Goal: Task Accomplishment & Management: Use online tool/utility

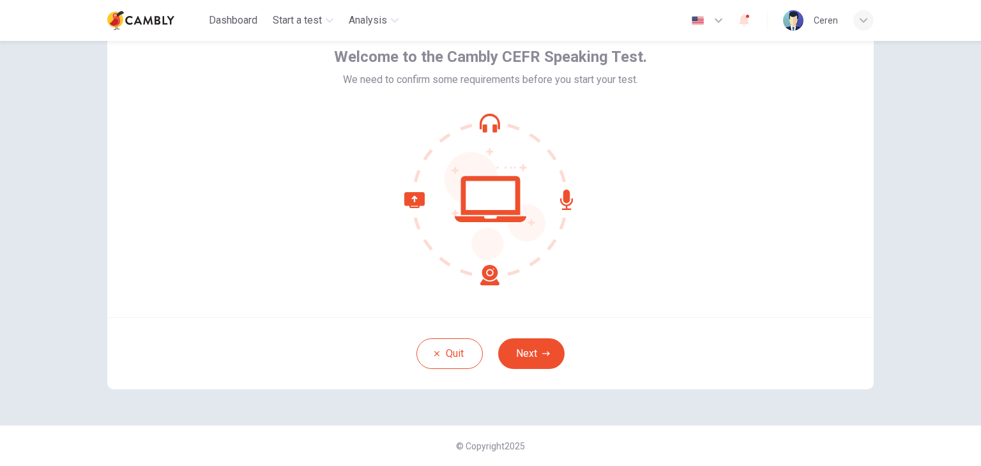
scroll to position [57, 0]
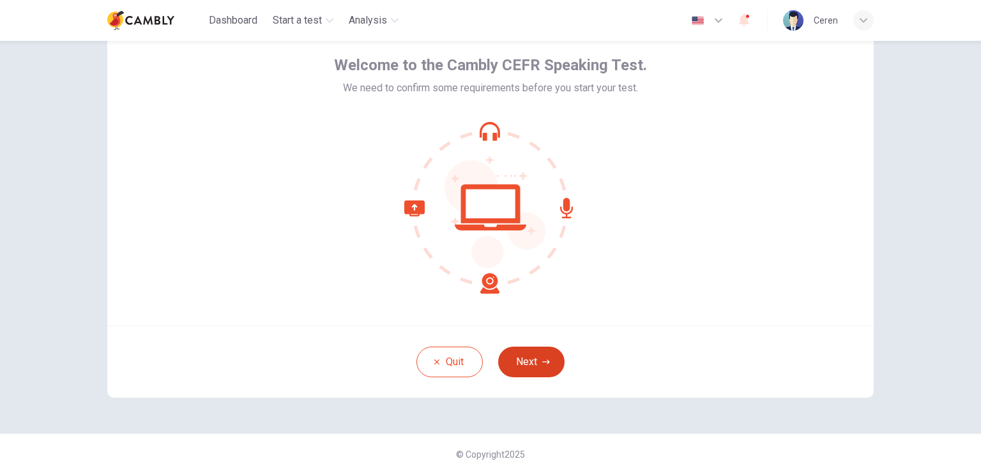
click at [543, 361] on icon "button" at bounding box center [546, 362] width 8 height 8
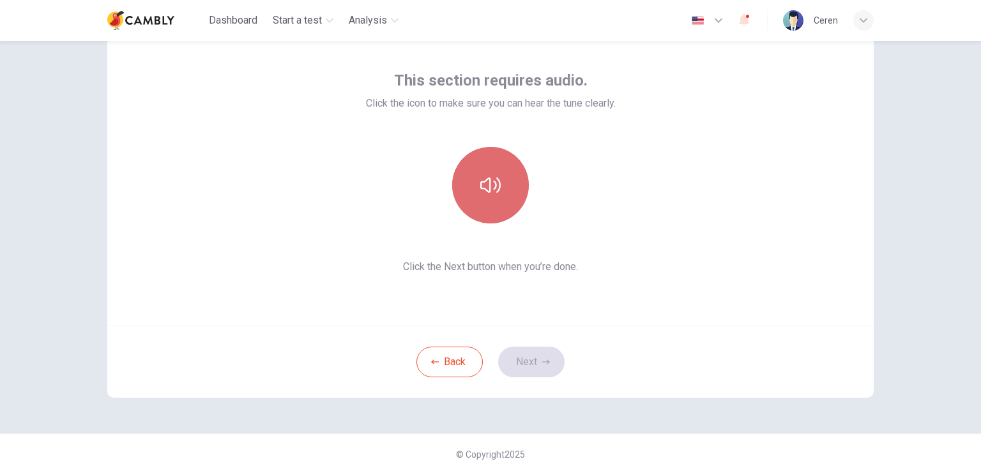
click at [481, 183] on icon "button" at bounding box center [490, 185] width 20 height 20
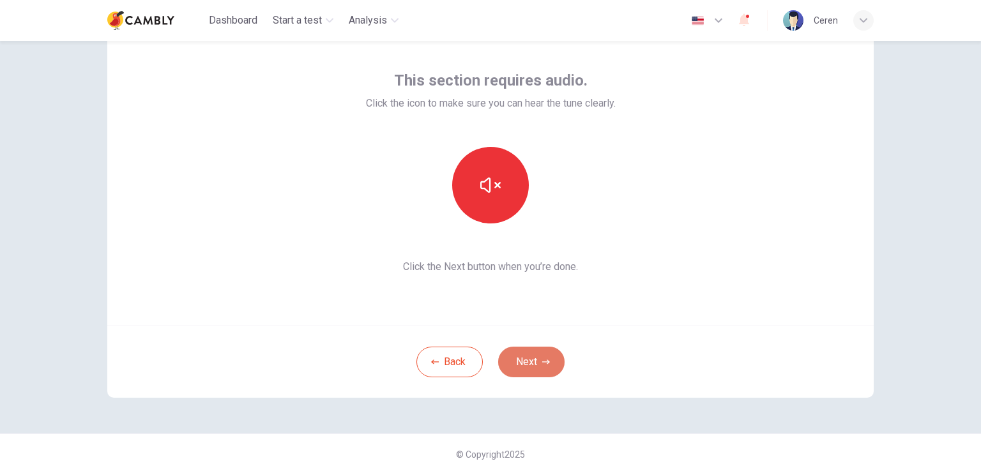
click at [524, 361] on button "Next" at bounding box center [531, 362] width 66 height 31
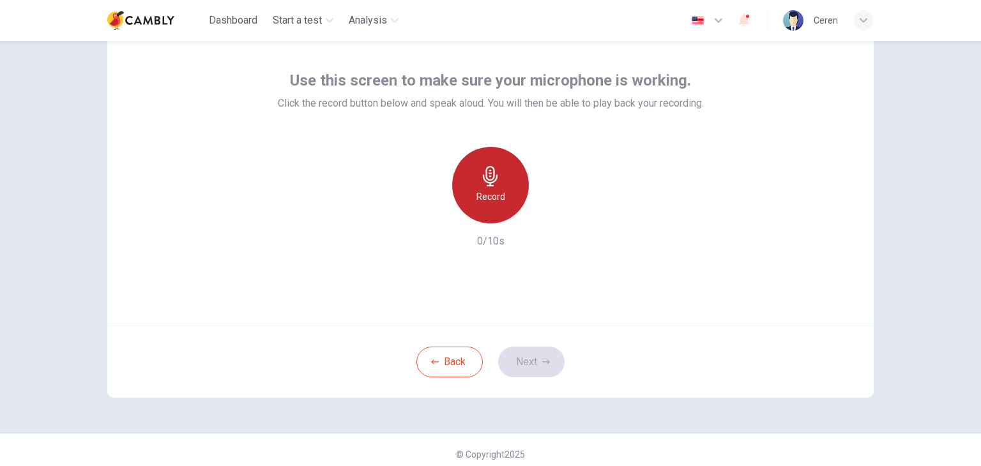
click at [494, 191] on h6 "Record" at bounding box center [490, 196] width 29 height 15
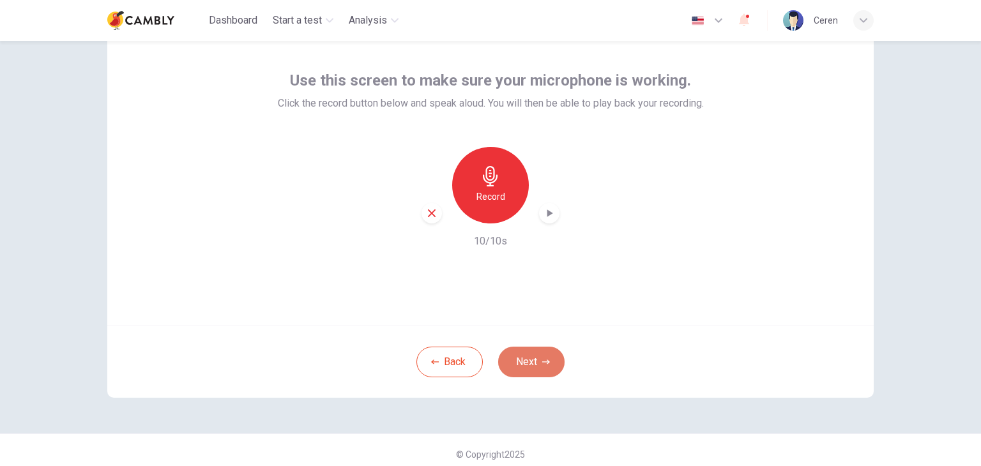
click at [523, 363] on button "Next" at bounding box center [531, 362] width 66 height 31
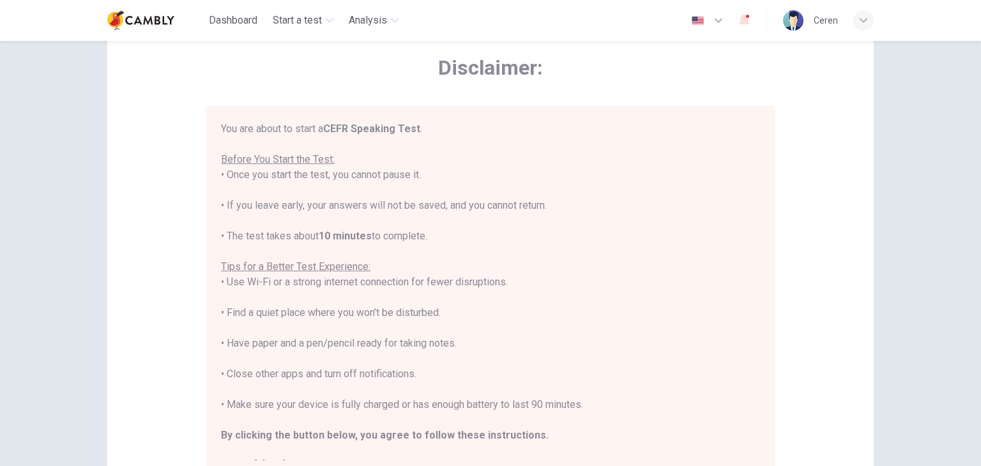
click at [603, 256] on div "You are about to start a CEFR Speaking Test . Before You Start the Test: • Once…" at bounding box center [490, 297] width 539 height 352
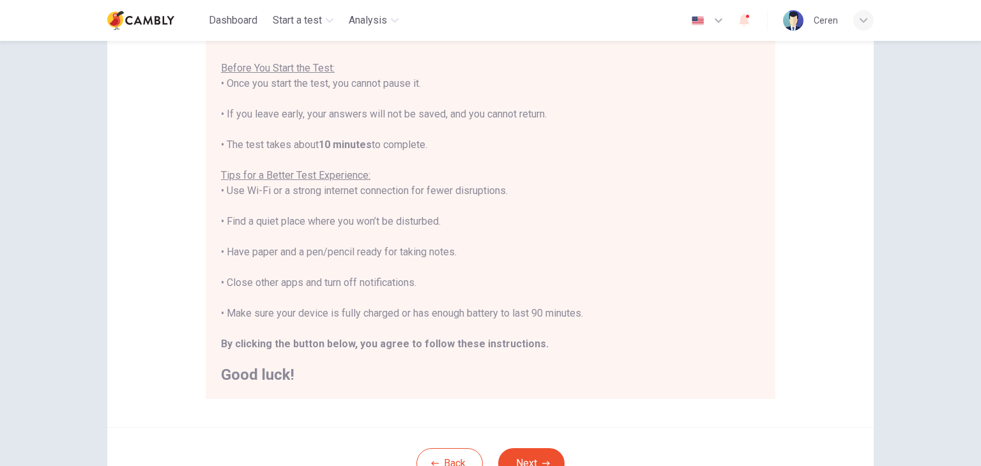
scroll to position [160, 0]
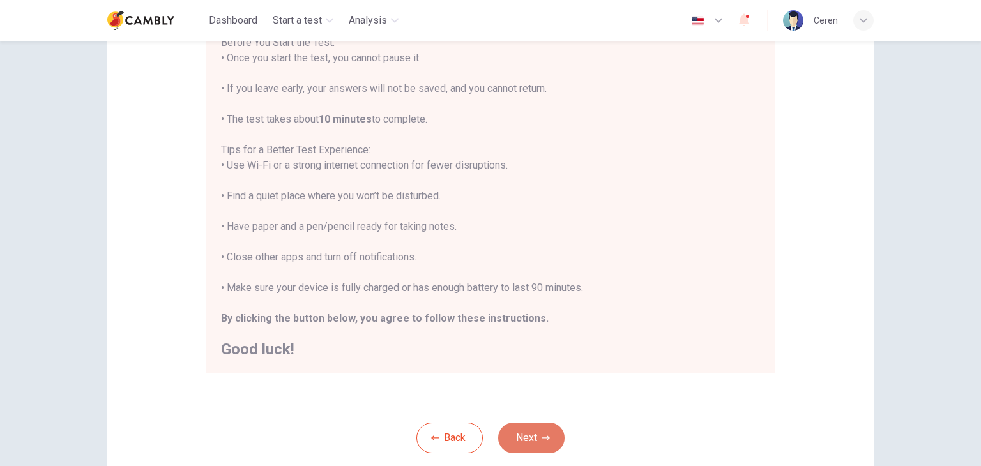
click at [556, 429] on button "Next" at bounding box center [531, 438] width 66 height 31
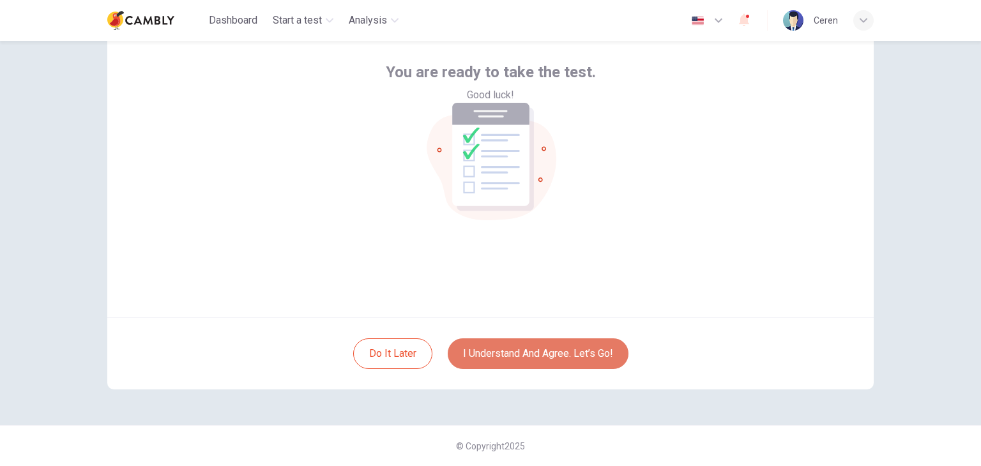
click at [511, 362] on button "I understand and agree. Let’s go!" at bounding box center [538, 353] width 181 height 31
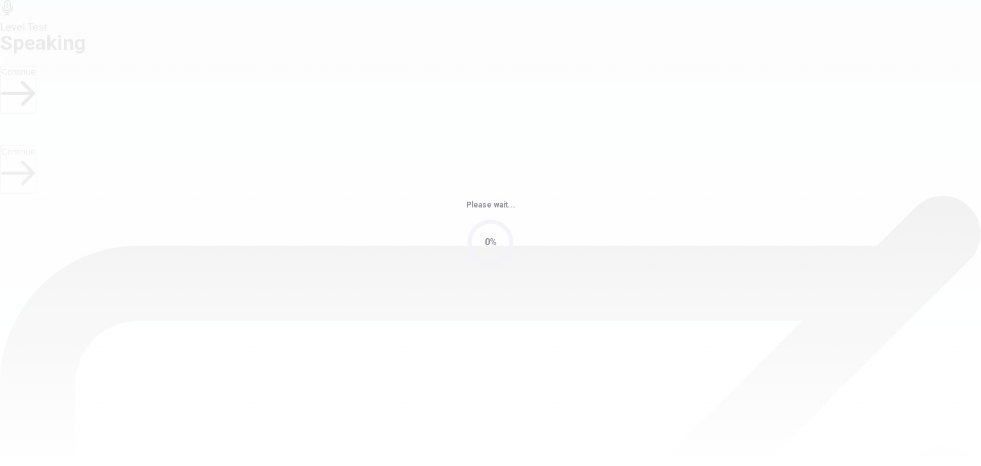
click at [980, 264] on body "This site uses cookies, as explained in our Privacy Policy . If you agree to th…" at bounding box center [490, 233] width 981 height 466
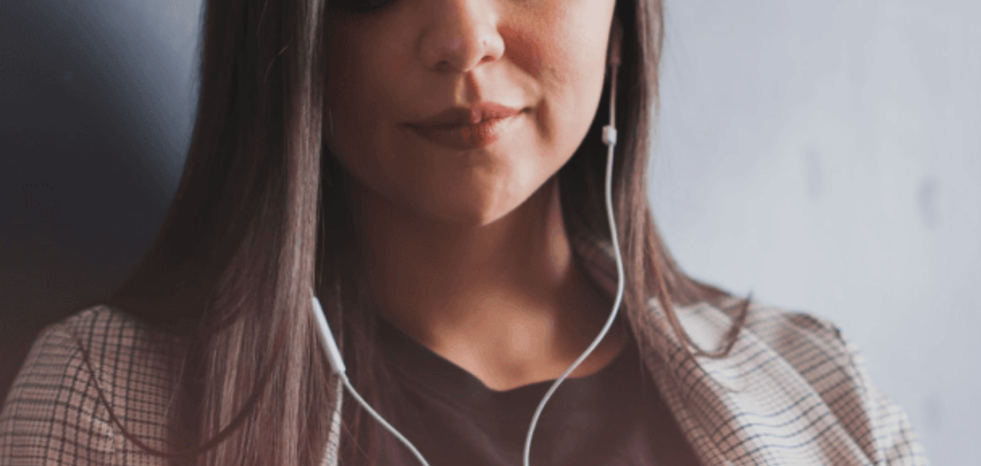
scroll to position [95, 0]
click at [3, 52] on button "button" at bounding box center [1, 58] width 3 height 12
click at [36, 66] on button "Continue" at bounding box center [18, 90] width 36 height 48
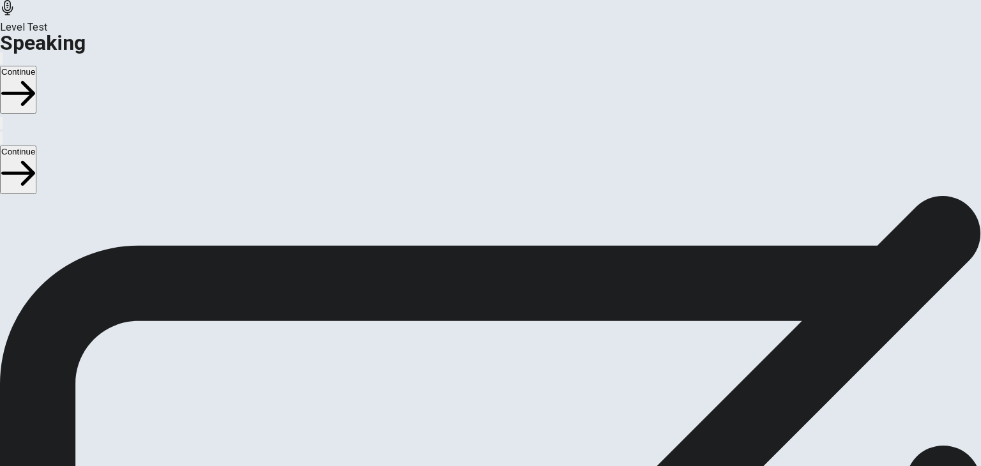
scroll to position [84, 0]
click at [489, 377] on icon "Play Audio" at bounding box center [482, 384] width 12 height 15
click at [510, 236] on div at bounding box center [490, 257] width 38 height 43
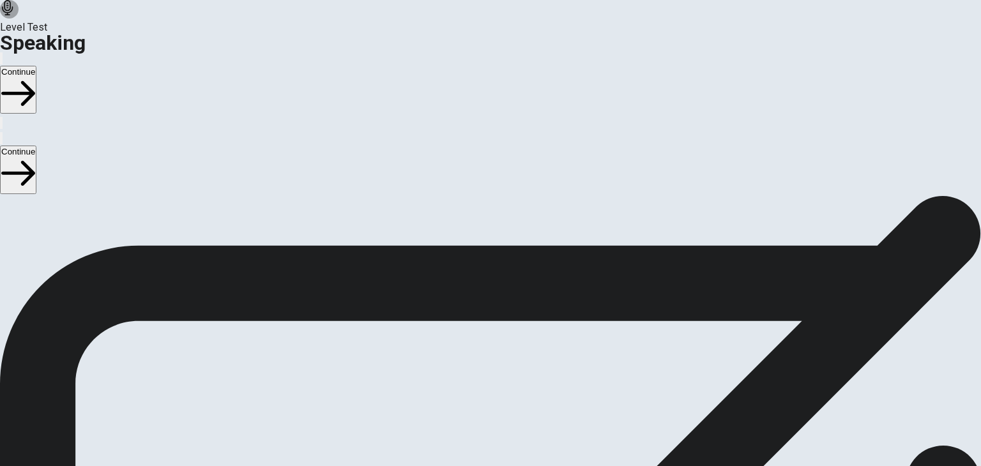
click at [473, 289] on icon "Record Again" at bounding box center [473, 289] width 0 height 0
click at [506, 324] on icon at bounding box center [489, 346] width 33 height 45
click at [476, 280] on button "Play Audio" at bounding box center [475, 286] width 3 height 12
click at [36, 66] on button "Continue" at bounding box center [18, 90] width 36 height 48
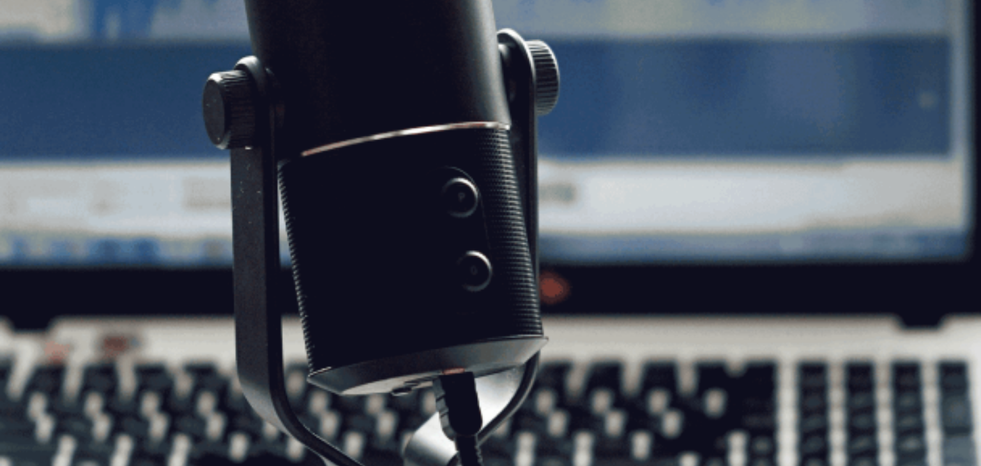
scroll to position [109, 0]
click at [36, 66] on button "Continue" at bounding box center [18, 90] width 36 height 48
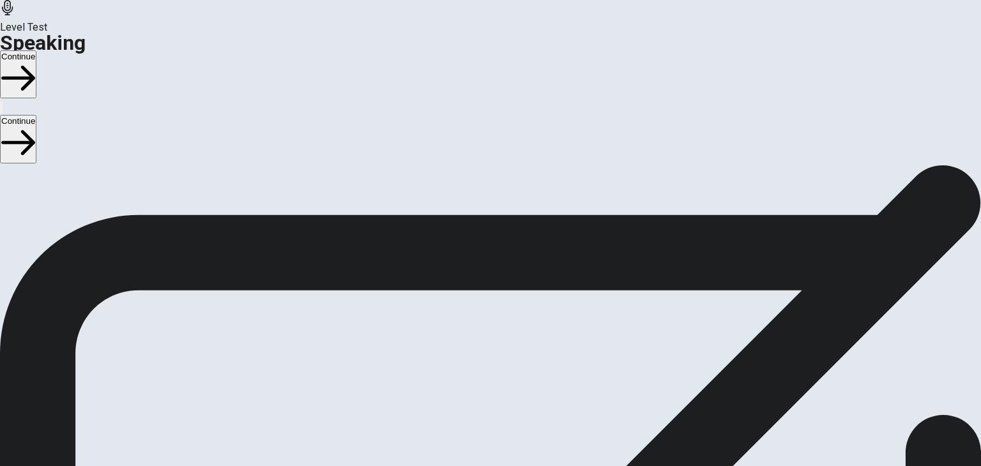
scroll to position [0, 0]
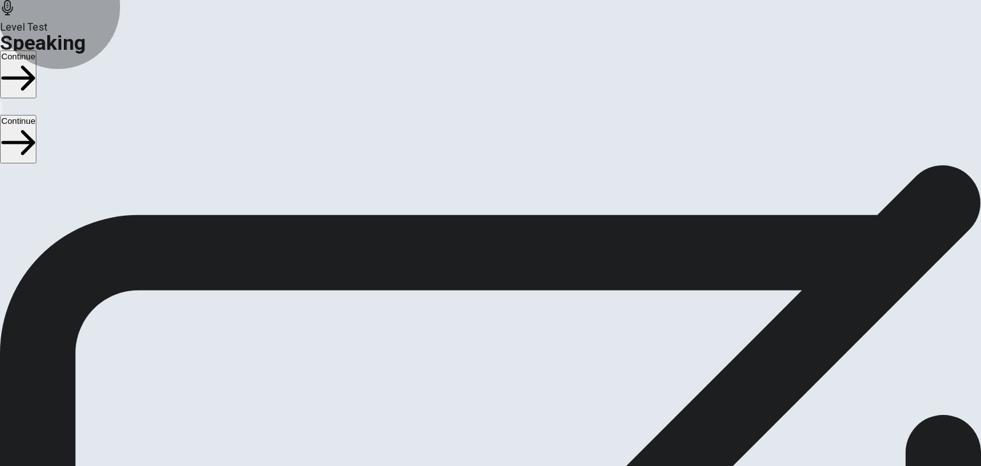
click at [36, 50] on button "Continue" at bounding box center [18, 74] width 36 height 48
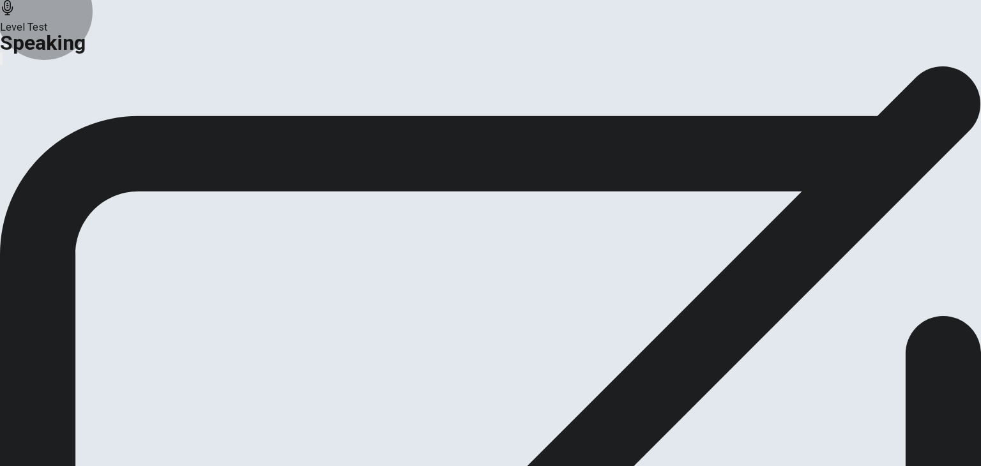
click at [50, 160] on button "Analysis" at bounding box center [25, 150] width 50 height 17
